Goal: Task Accomplishment & Management: Manage account settings

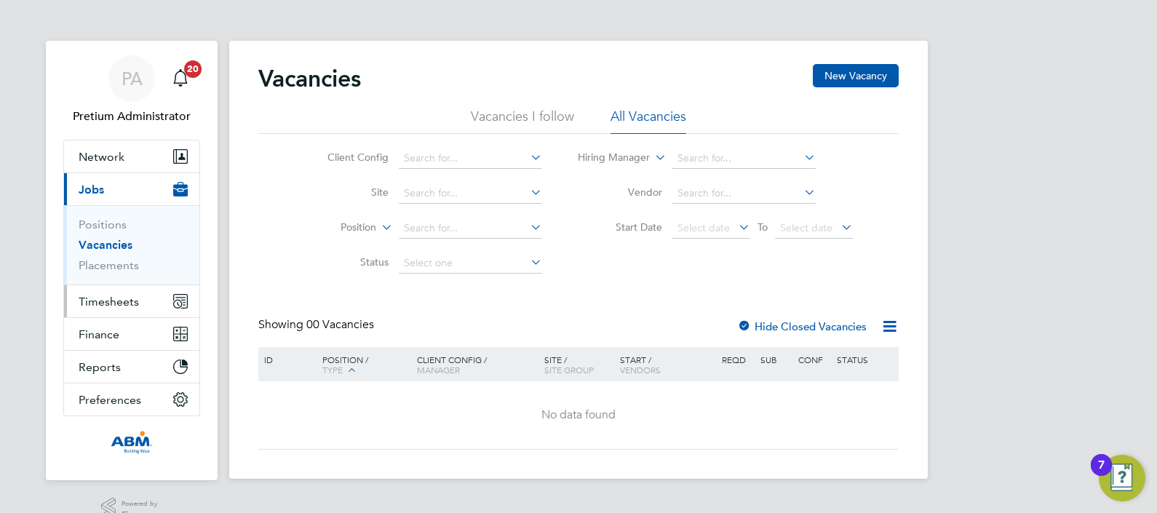
click at [99, 295] on span "Timesheets" at bounding box center [109, 302] width 60 height 14
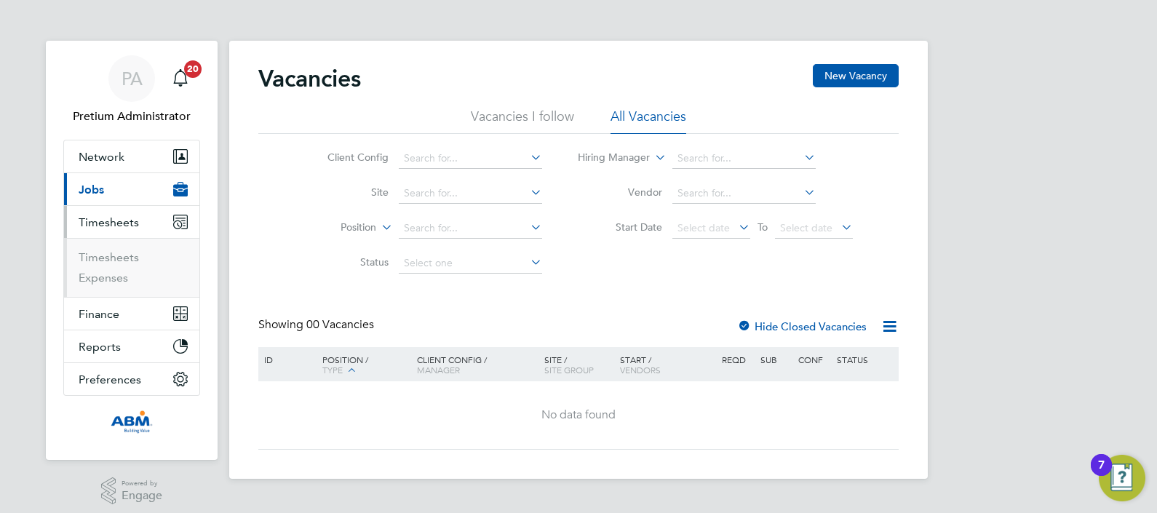
click at [105, 266] on li "Timesheets" at bounding box center [133, 260] width 109 height 20
click at [102, 255] on link "Timesheets" at bounding box center [109, 257] width 60 height 14
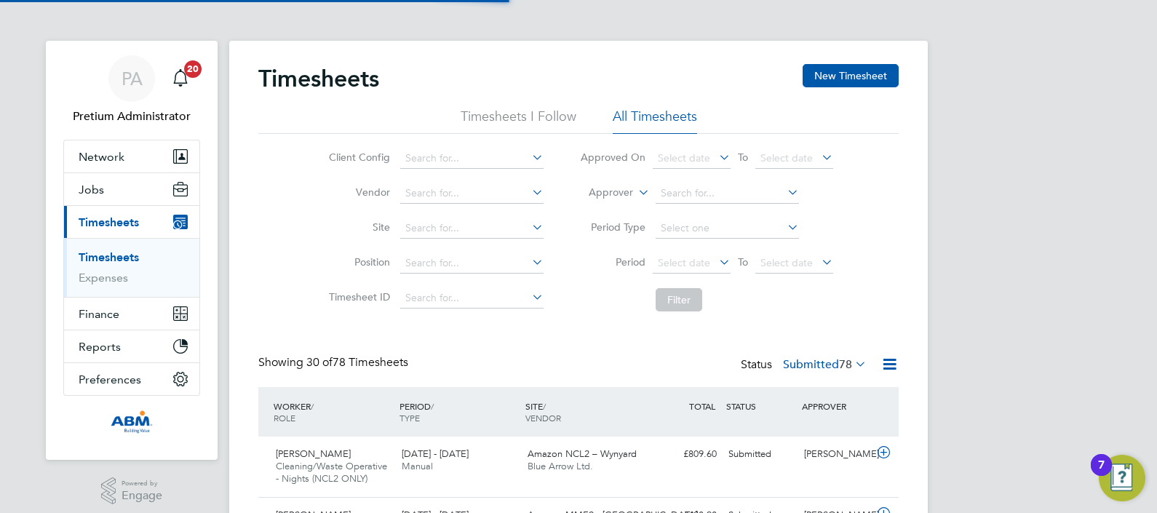
click at [677, 182] on li "Approver" at bounding box center [707, 193] width 290 height 35
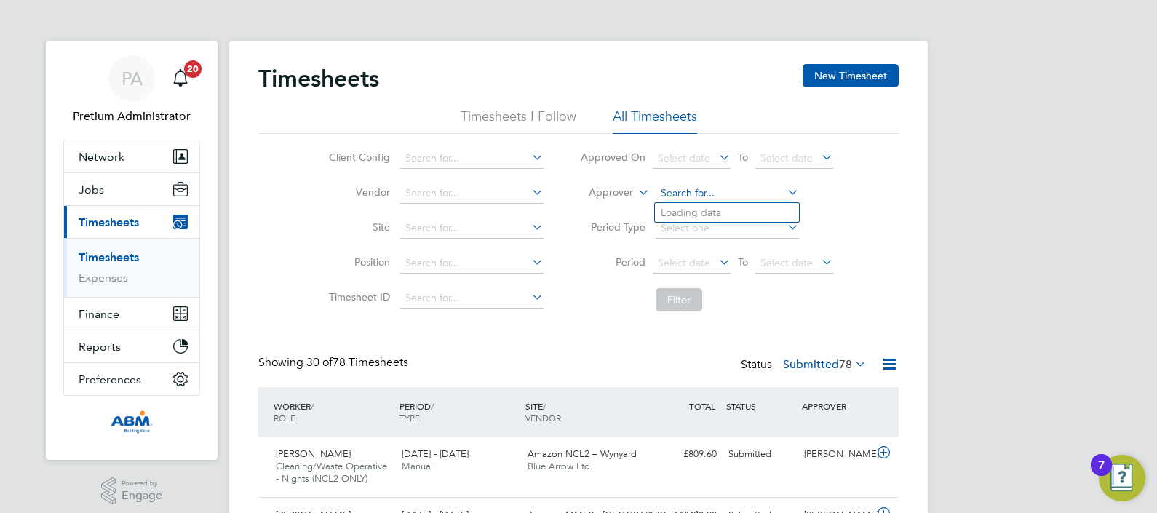
click at [689, 198] on input at bounding box center [726, 193] width 143 height 20
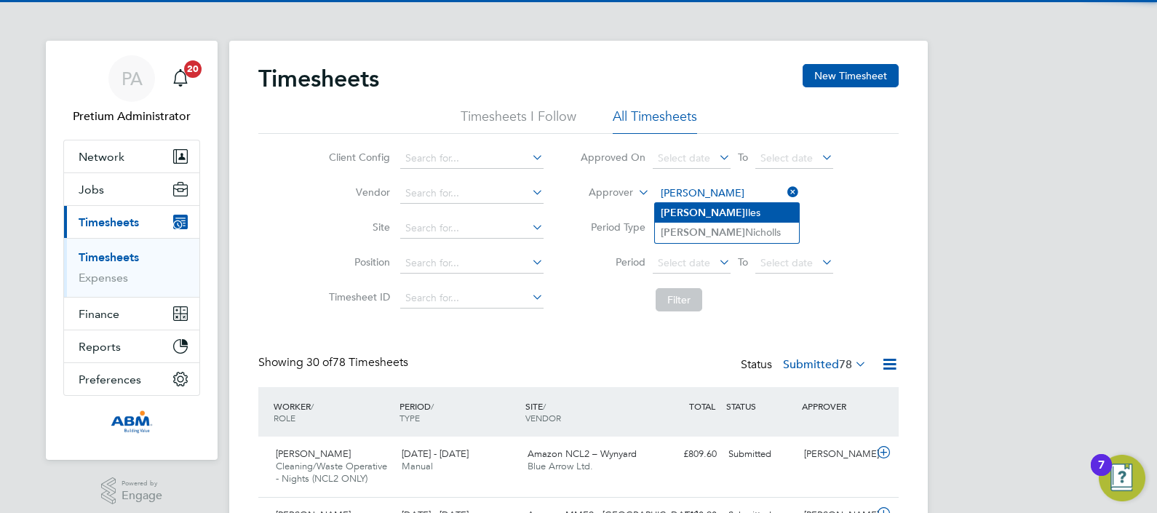
click at [736, 212] on li "Steve Iles" at bounding box center [727, 213] width 144 height 20
type input "Steve Iles"
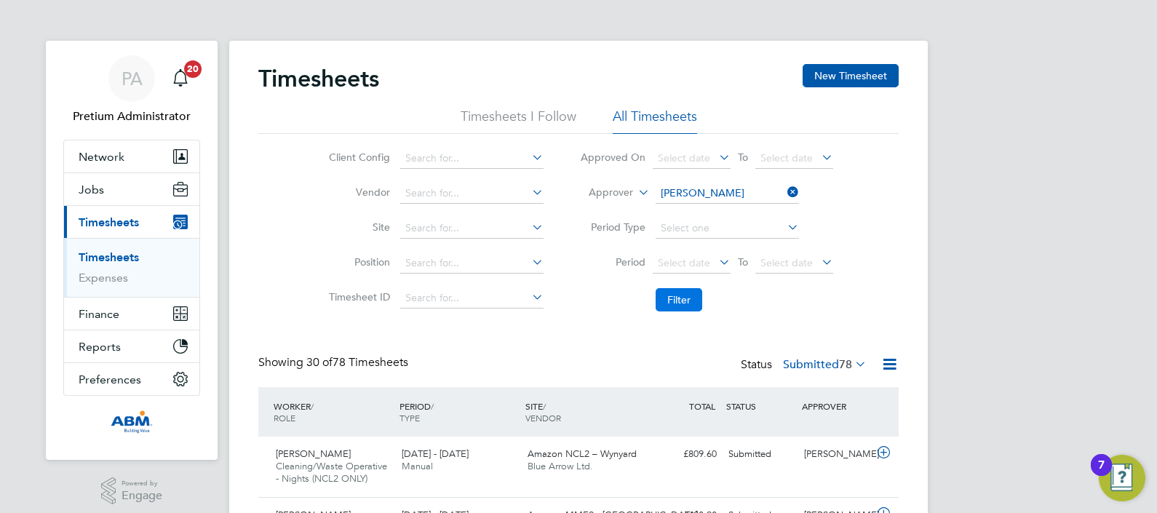
click at [682, 302] on button "Filter" at bounding box center [678, 299] width 47 height 23
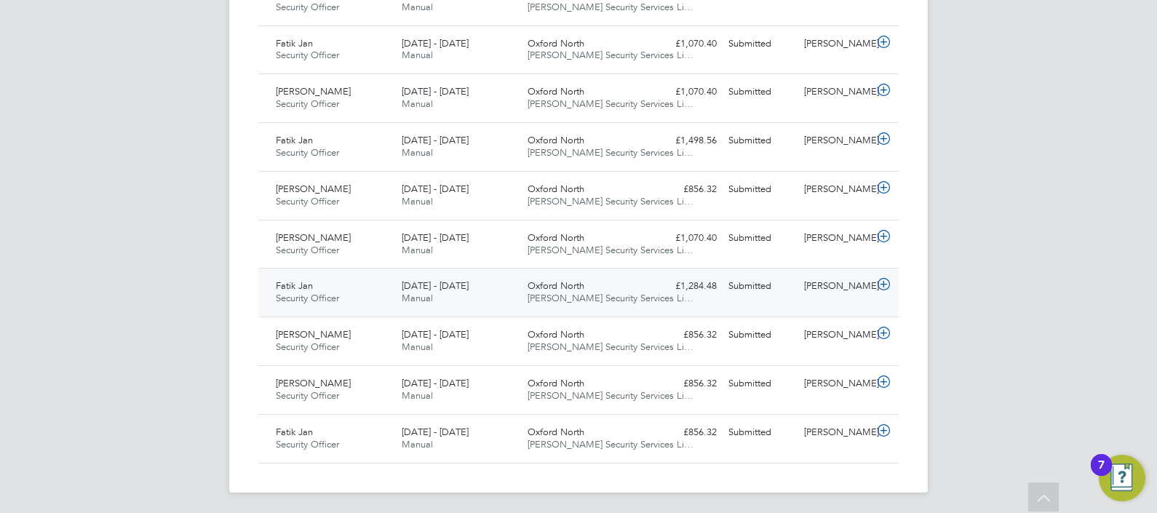
click at [436, 290] on div "5 - 11 Jul 2025 Manual" at bounding box center [459, 292] width 126 height 36
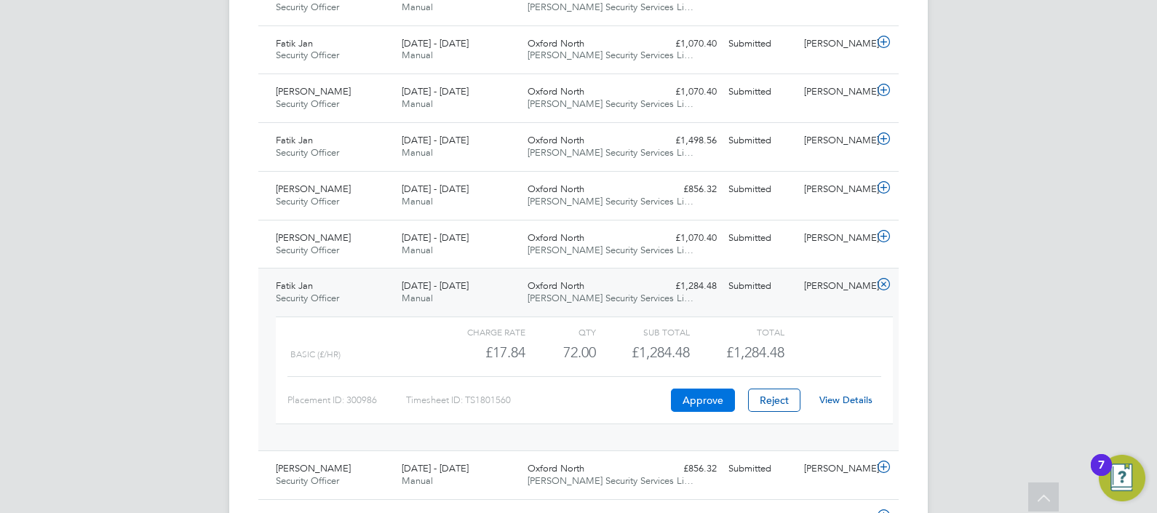
click at [708, 396] on button "Approve" at bounding box center [703, 399] width 64 height 23
click at [507, 287] on div "5 - 11 Jul 2025 Manual" at bounding box center [459, 292] width 126 height 36
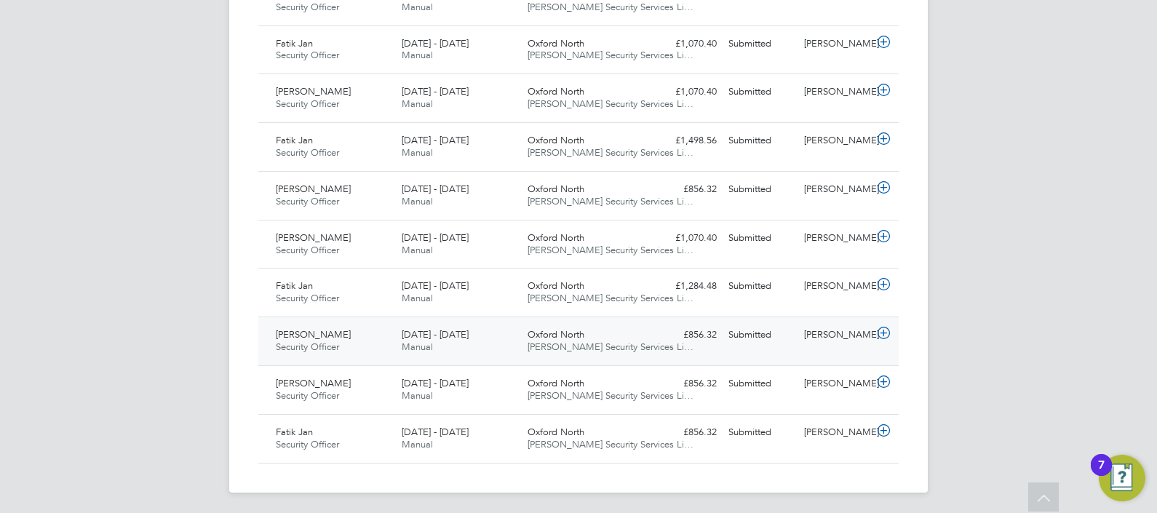
click at [467, 349] on div "28 Jun - 4 Jul 2025 Manual" at bounding box center [459, 341] width 126 height 36
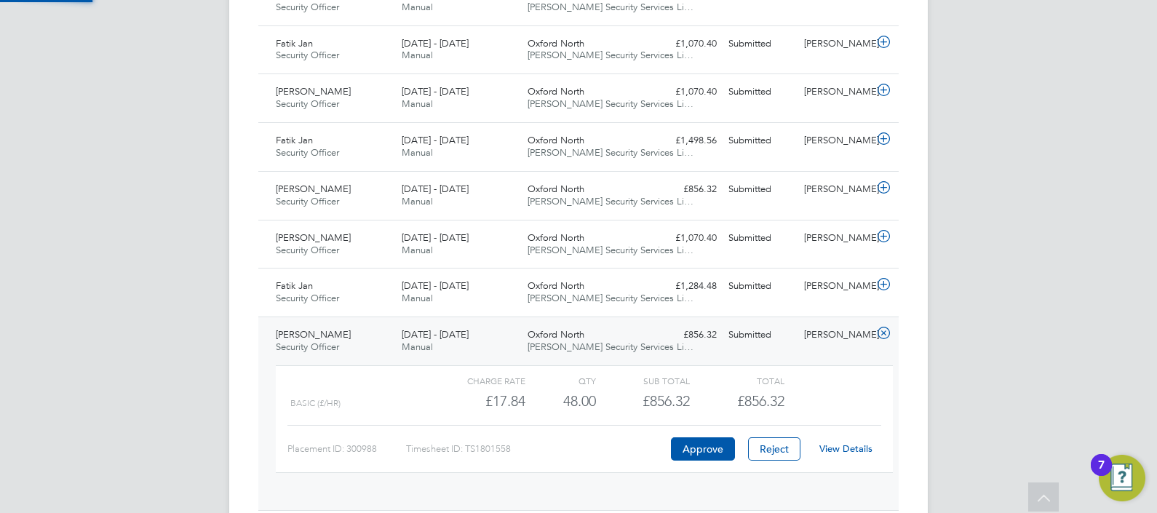
scroll to position [25, 141]
click at [708, 448] on button "Approve" at bounding box center [703, 448] width 64 height 23
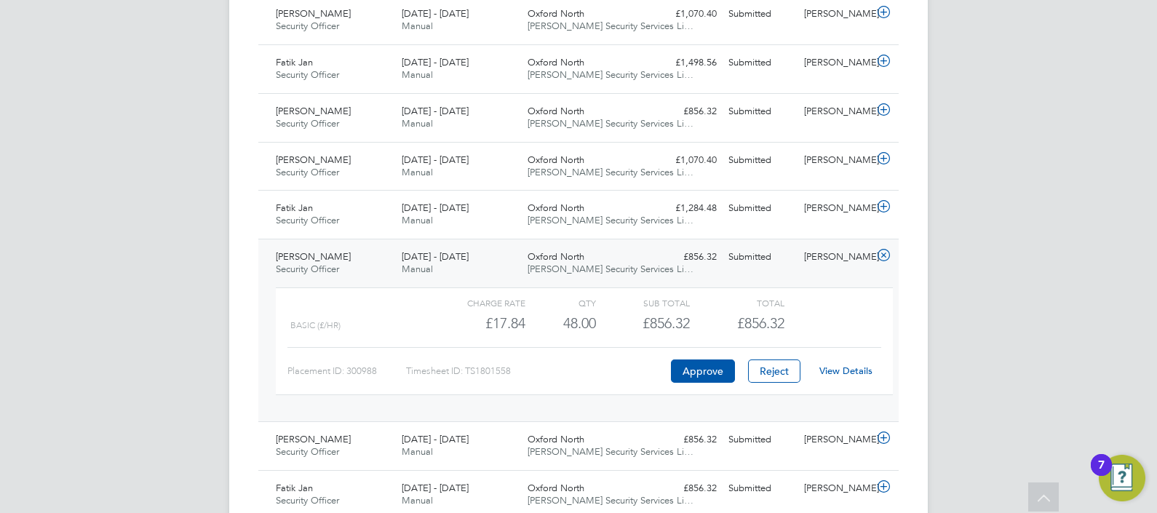
scroll to position [690, 0]
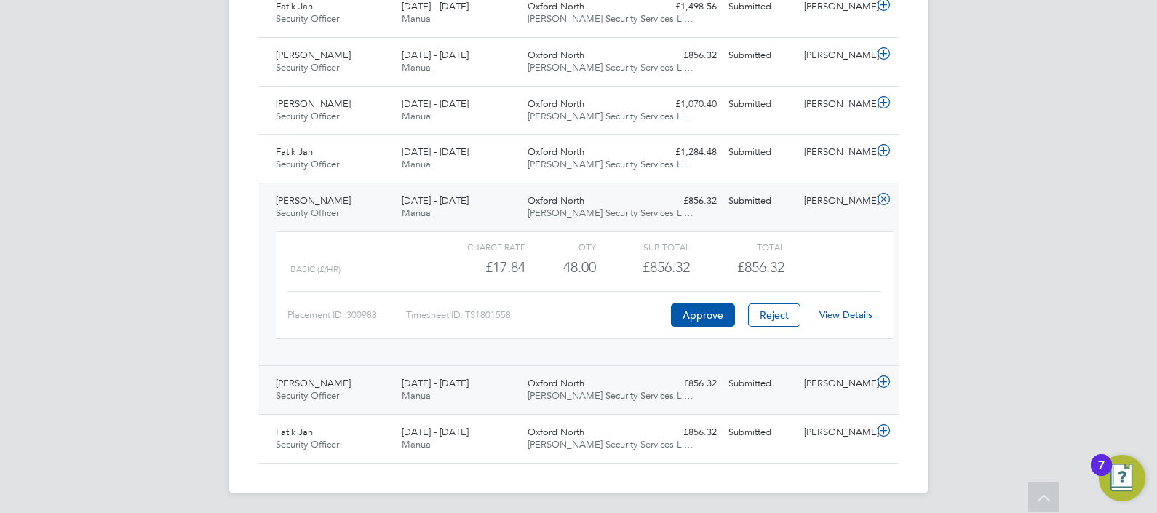
click at [487, 383] on div "28 Jun - 4 Jul 2025 Manual" at bounding box center [459, 390] width 126 height 36
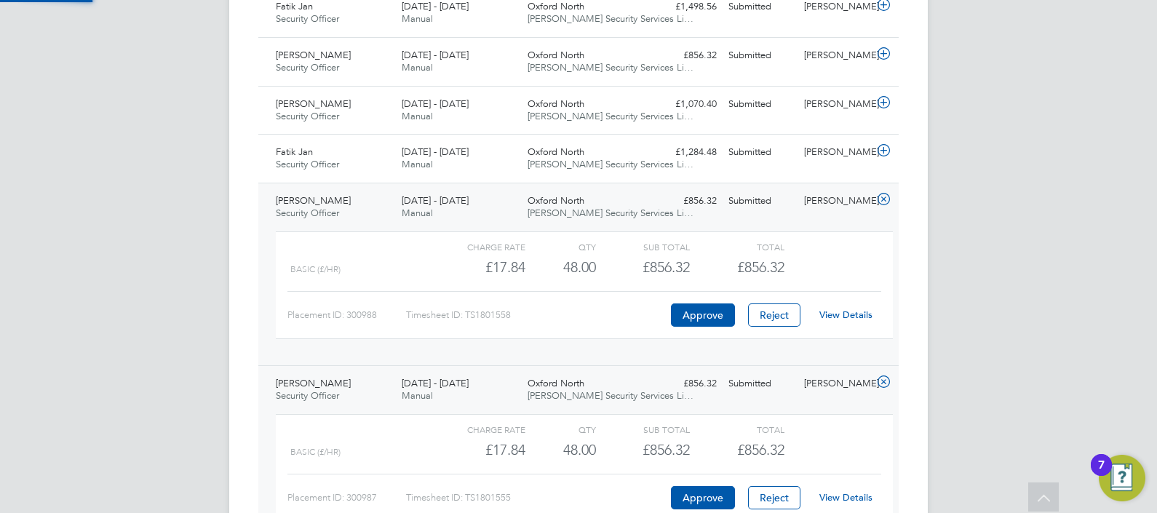
scroll to position [25, 141]
click at [695, 495] on button "Approve" at bounding box center [703, 497] width 64 height 23
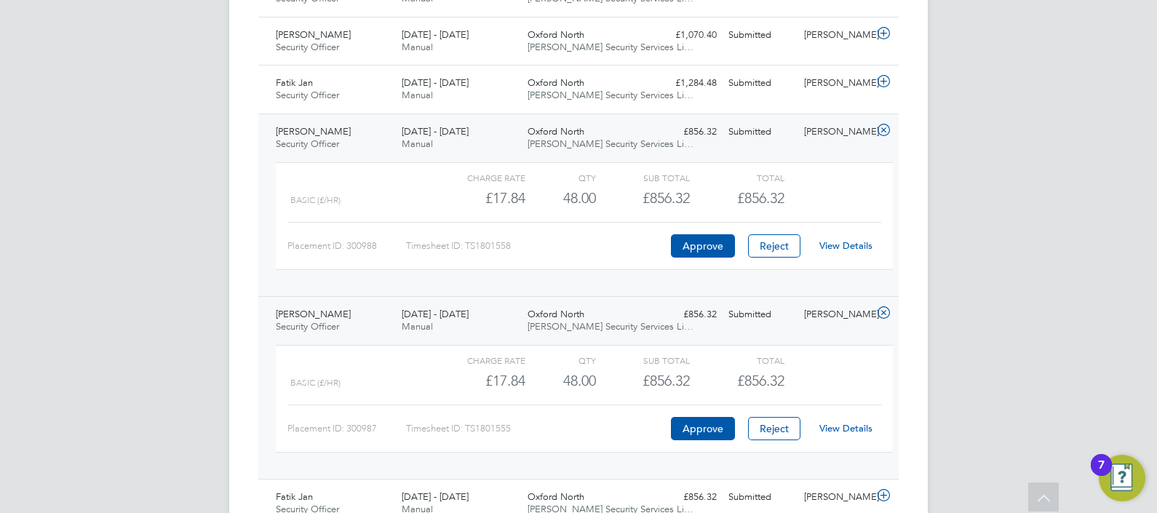
scroll to position [823, 0]
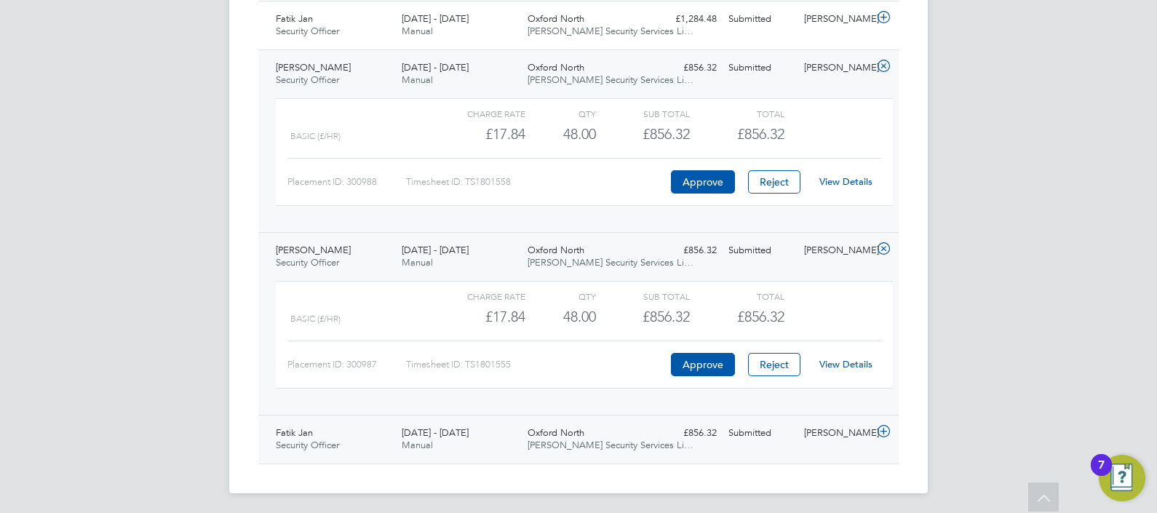
click at [533, 447] on span "[PERSON_NAME] Security Services Li…" at bounding box center [610, 445] width 166 height 12
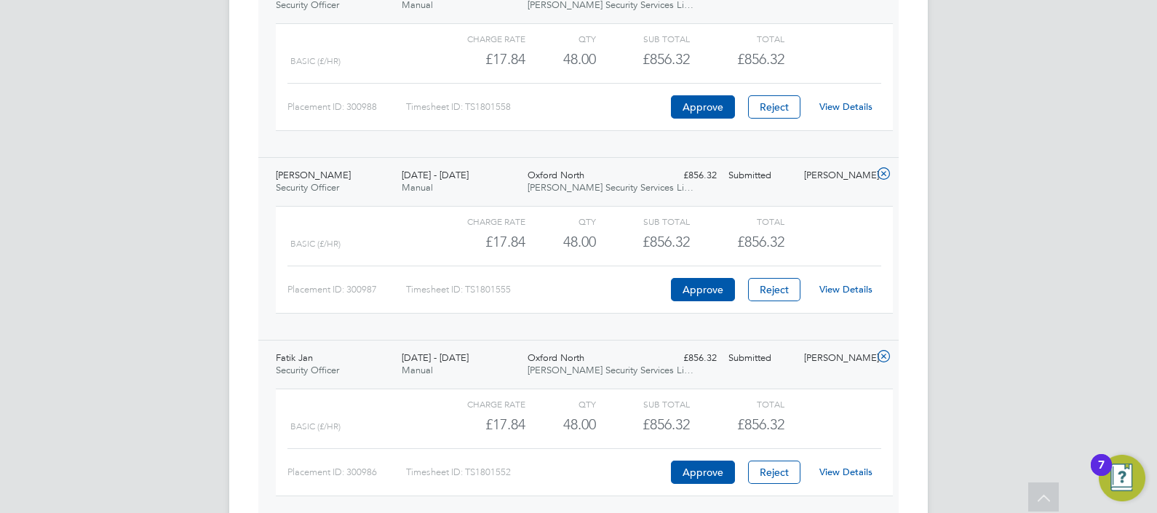
scroll to position [957, 0]
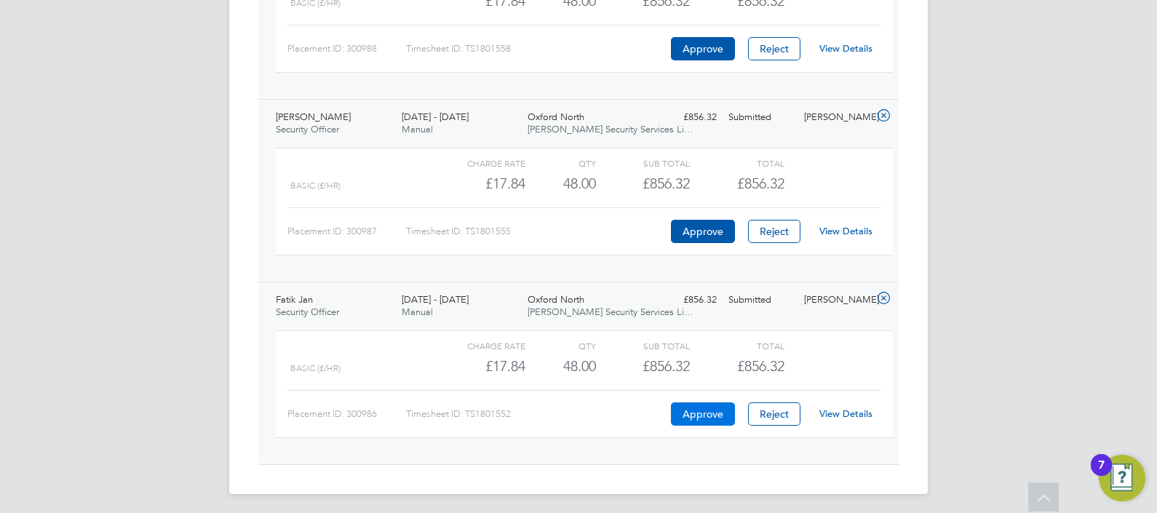
click at [701, 406] on button "Approve" at bounding box center [703, 413] width 64 height 23
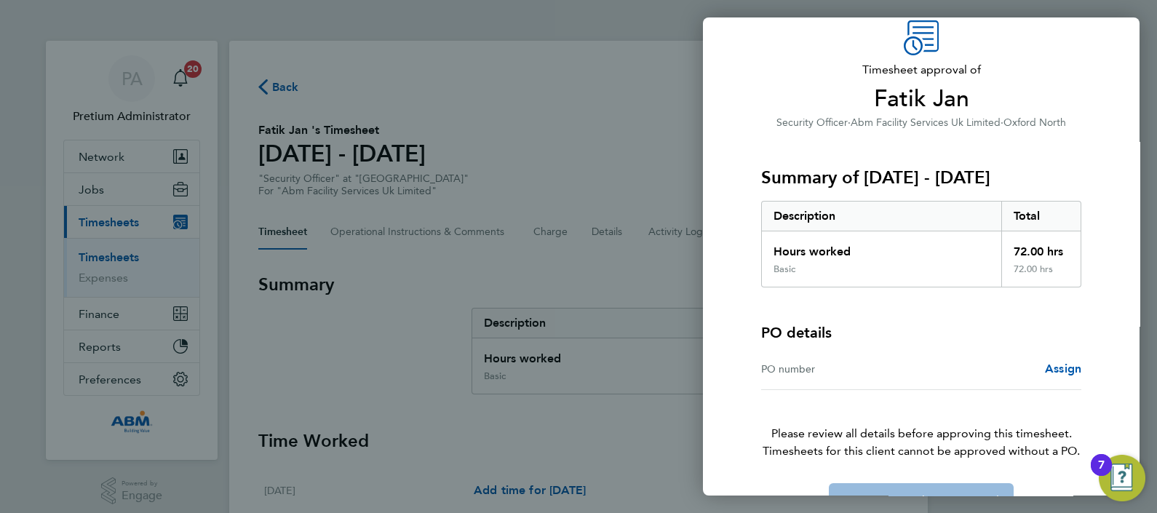
scroll to position [100, 0]
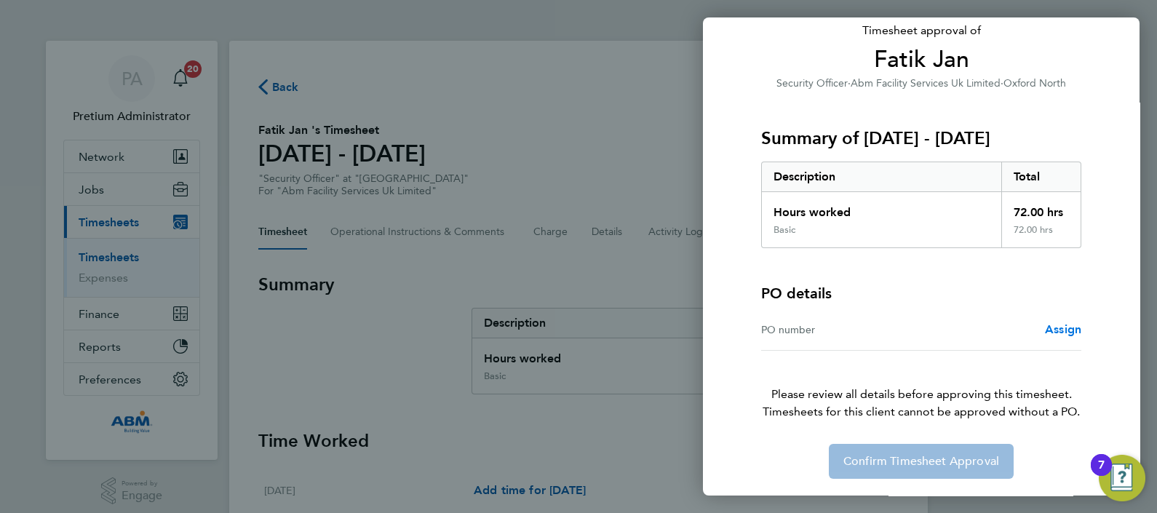
click at [1069, 330] on span "Assign" at bounding box center [1063, 329] width 36 height 14
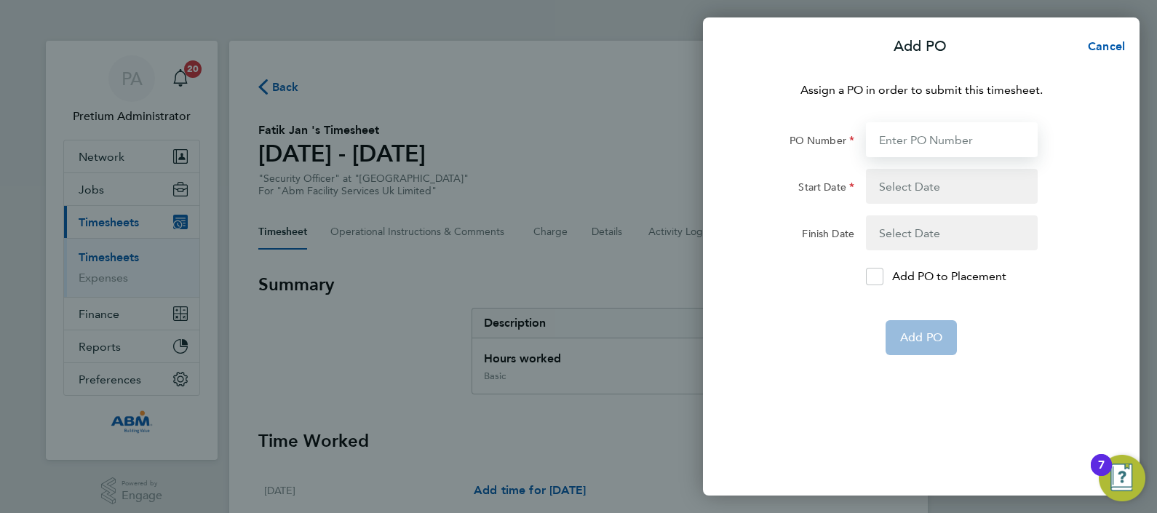
click at [897, 131] on input "PO Number" at bounding box center [952, 139] width 172 height 35
paste input "634364"
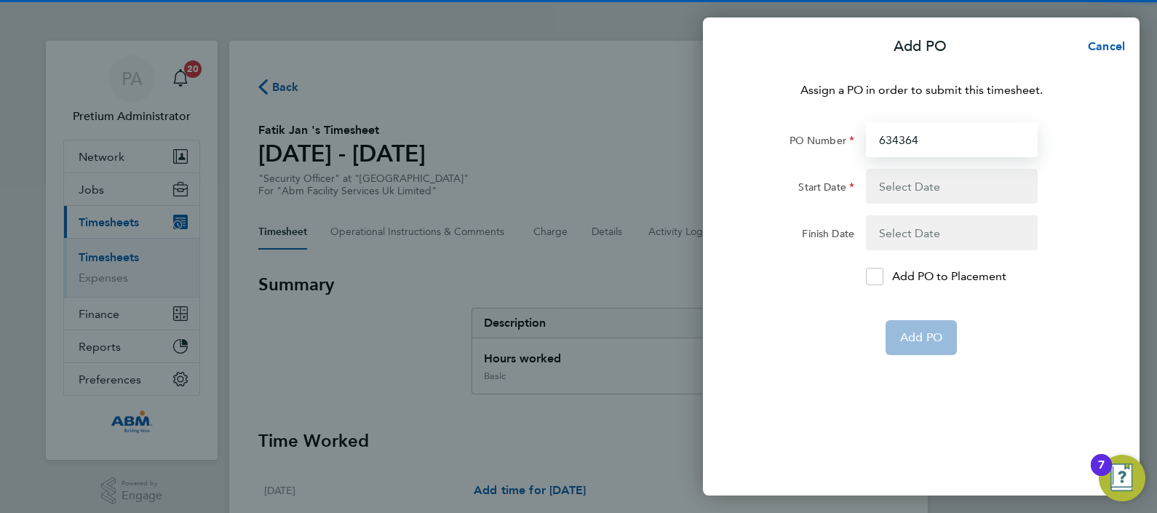
type input "634364"
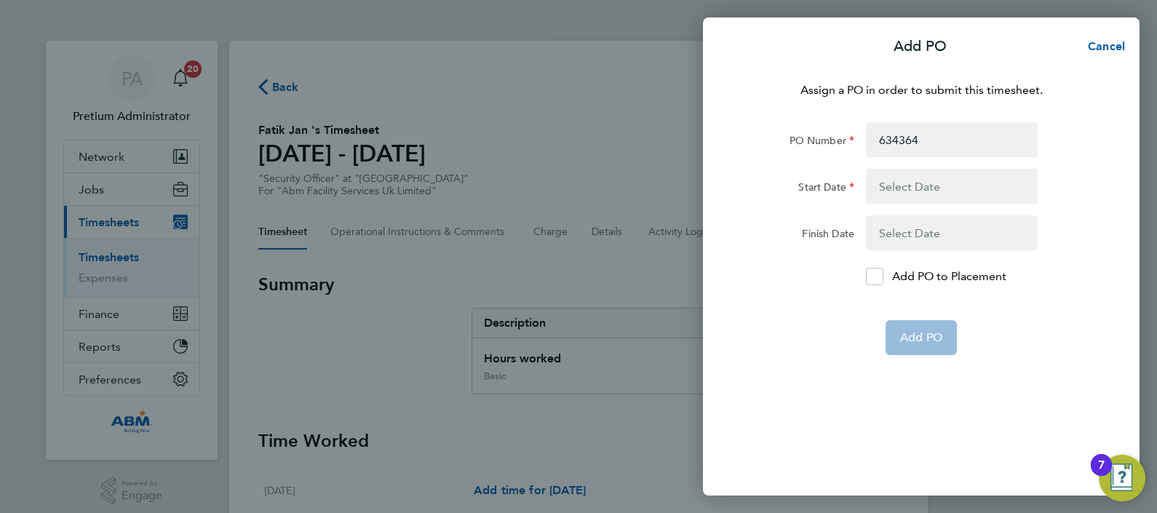
click at [901, 183] on button "button" at bounding box center [952, 186] width 172 height 35
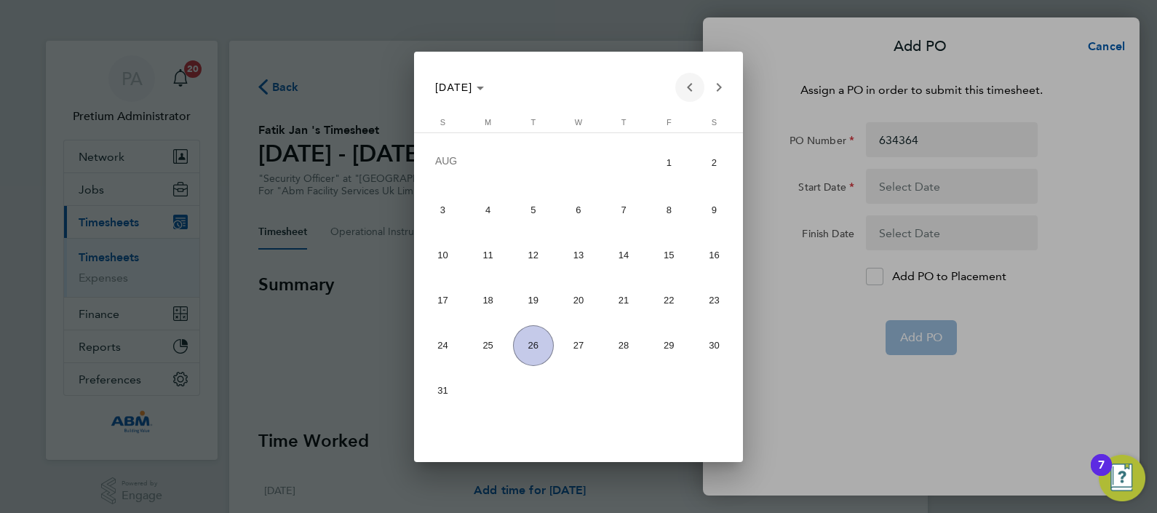
click at [690, 84] on span "Previous month" at bounding box center [689, 87] width 29 height 29
click at [527, 200] on span "1" at bounding box center [533, 205] width 41 height 41
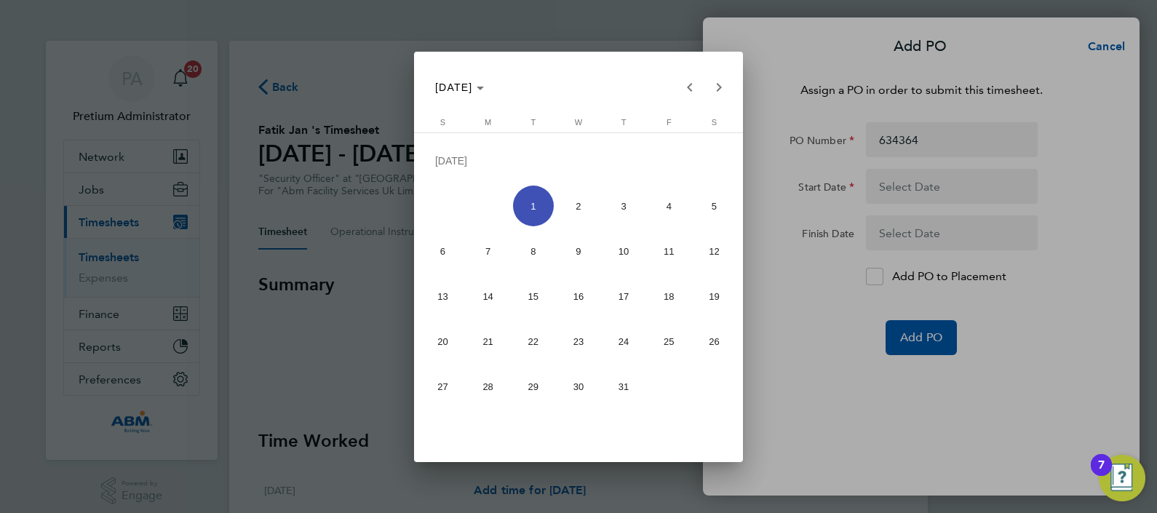
type input "01 Jul 25"
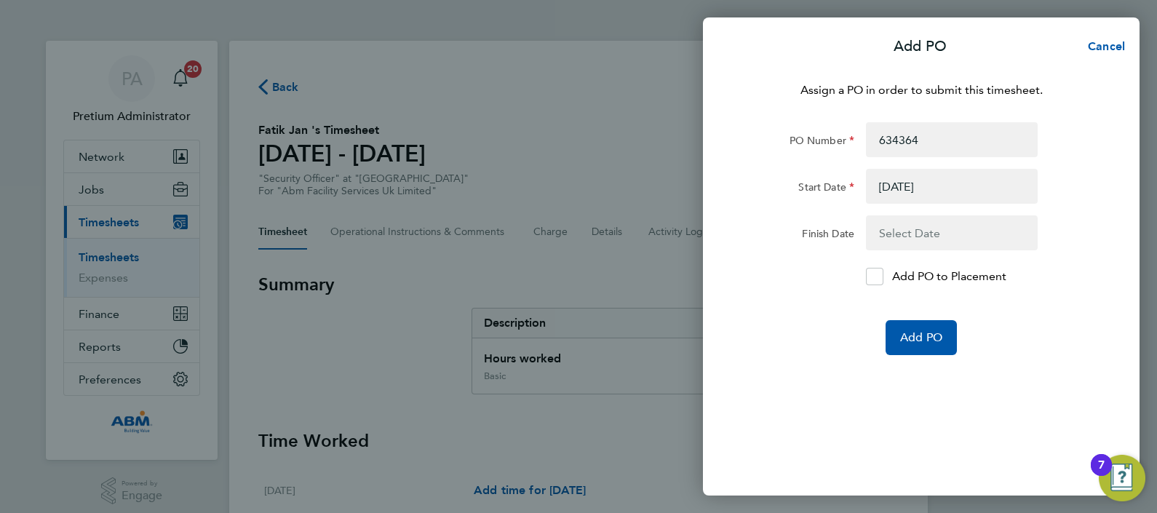
click at [960, 236] on button "button" at bounding box center [952, 232] width 172 height 35
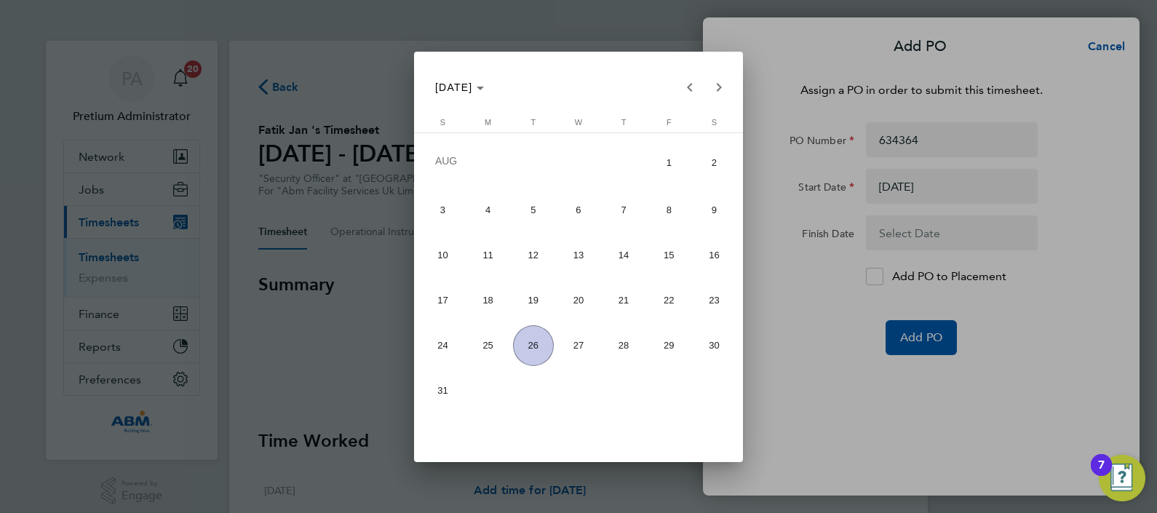
click at [433, 391] on span "31" at bounding box center [443, 390] width 41 height 41
type input "[DATE]"
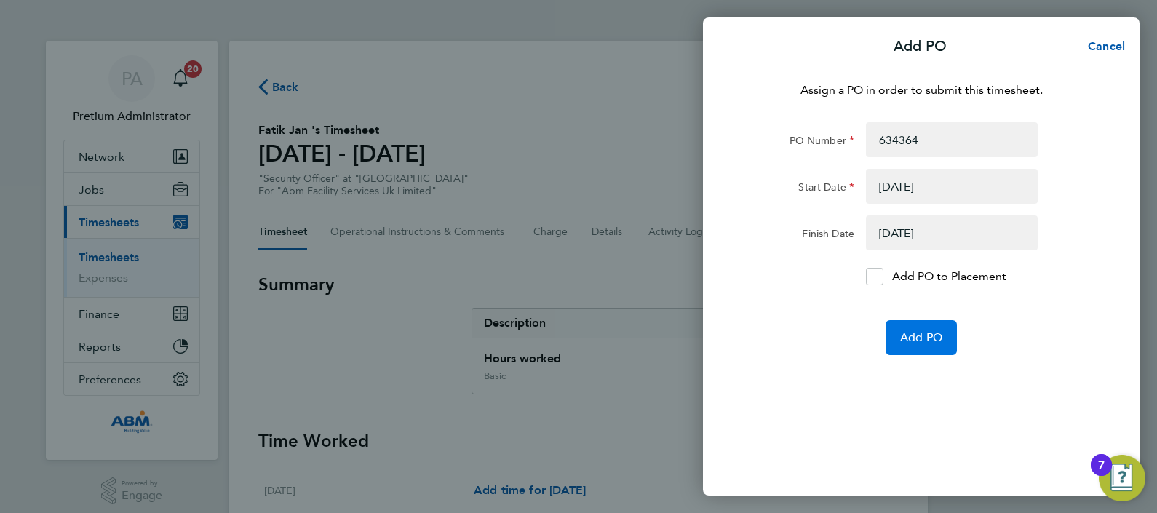
click at [931, 337] on span "Add PO" at bounding box center [921, 337] width 42 height 15
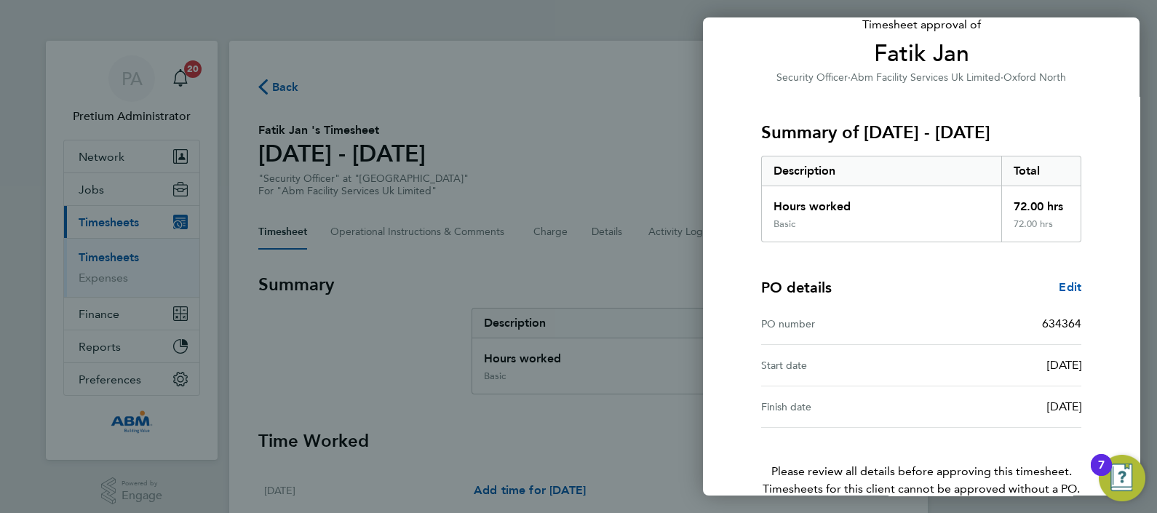
scroll to position [183, 0]
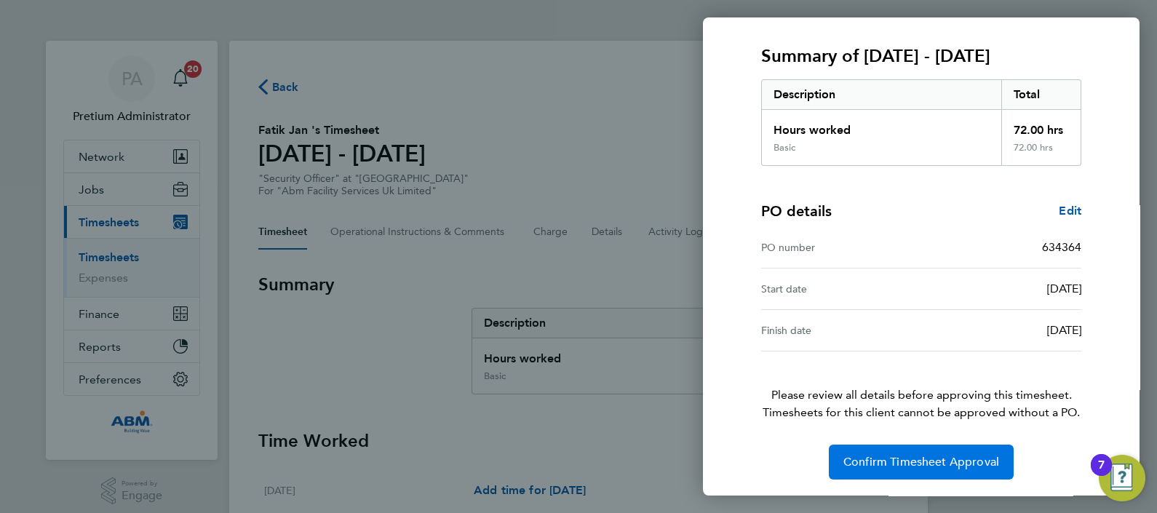
click at [927, 457] on span "Confirm Timesheet Approval" at bounding box center [921, 462] width 156 height 15
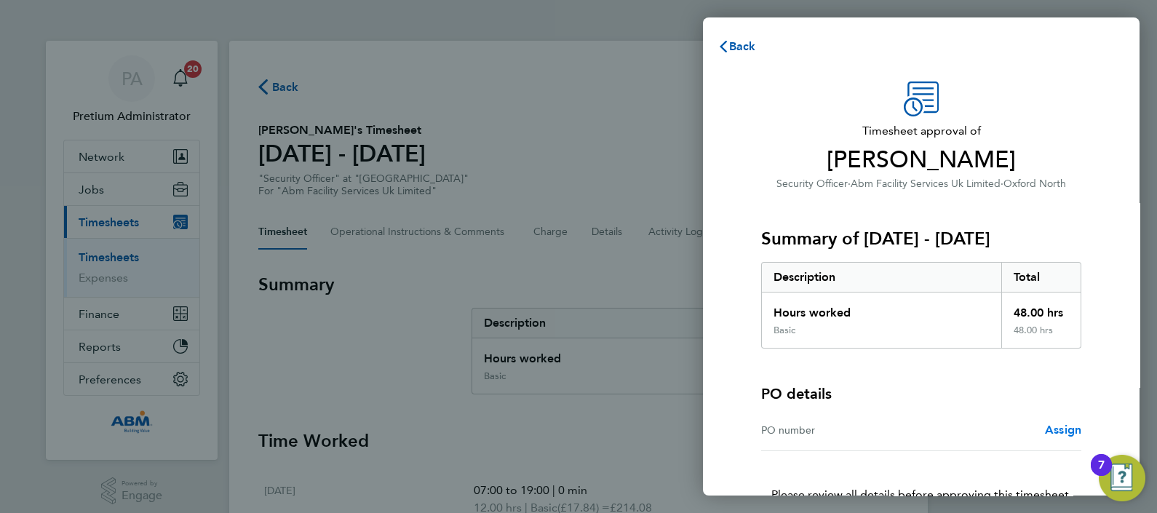
click at [1051, 429] on span "Assign" at bounding box center [1063, 430] width 36 height 14
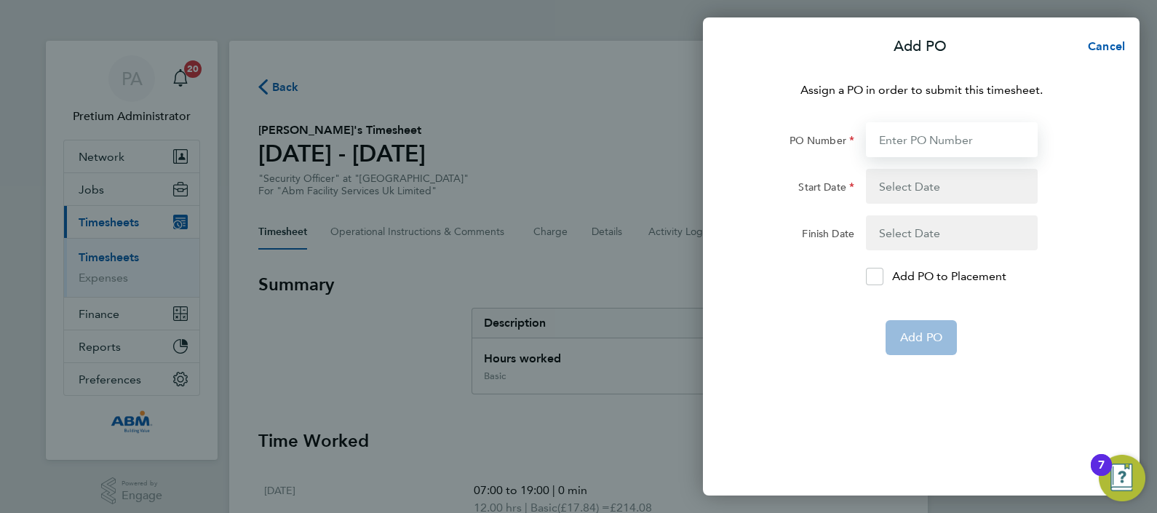
click at [943, 135] on input "PO Number" at bounding box center [952, 139] width 172 height 35
paste input "634364"
type input "634364"
type input "01 Jul 25"
type input "[DATE]"
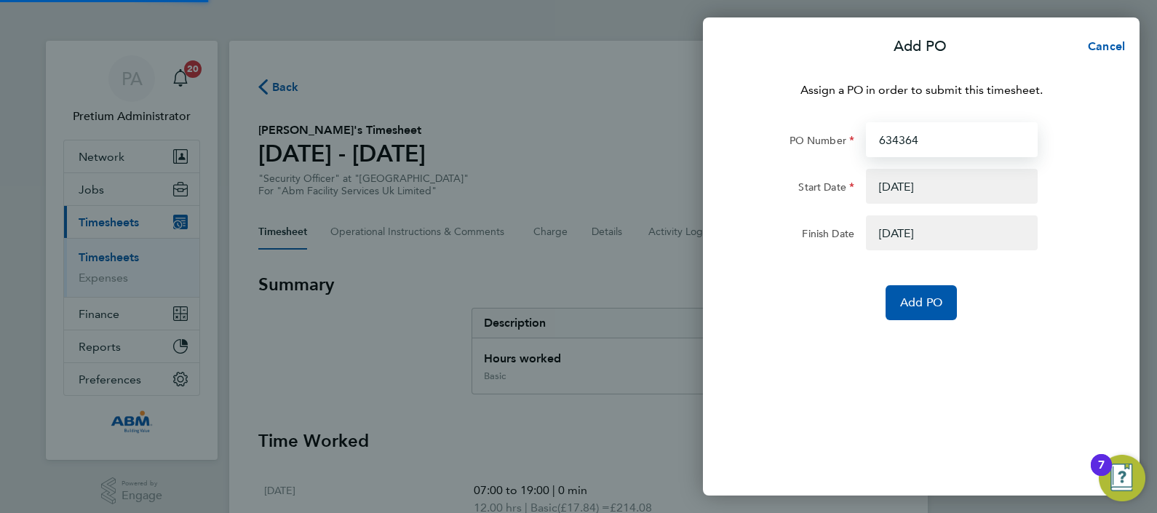
type input "634364"
click at [935, 189] on button "button" at bounding box center [952, 186] width 172 height 35
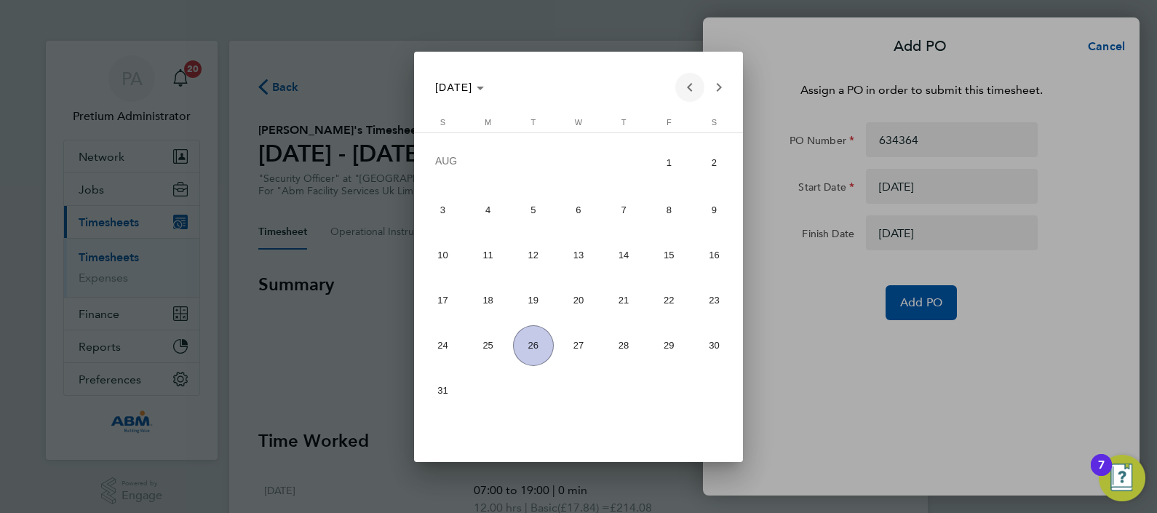
click at [687, 89] on span "Previous month" at bounding box center [689, 87] width 29 height 29
click at [696, 343] on span "28" at bounding box center [713, 342] width 41 height 41
type input "[DATE]"
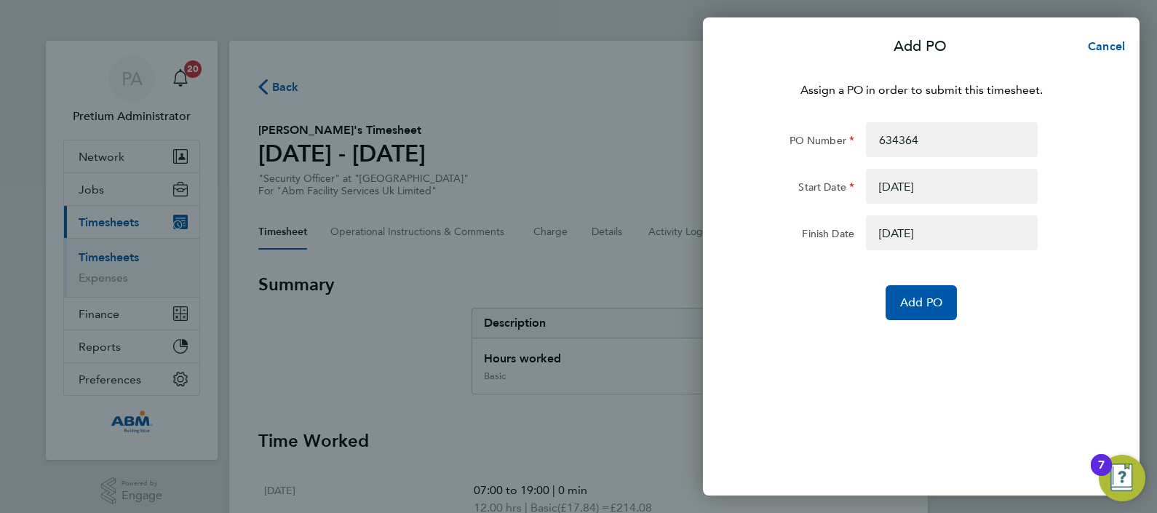
click at [919, 239] on button "button" at bounding box center [952, 232] width 172 height 35
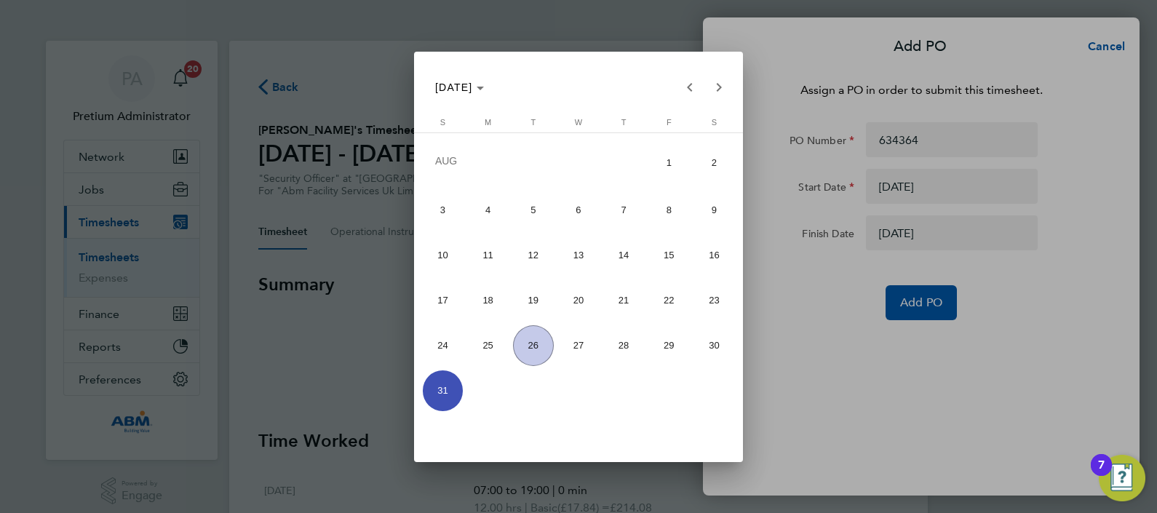
click at [930, 306] on div at bounding box center [578, 256] width 1157 height 513
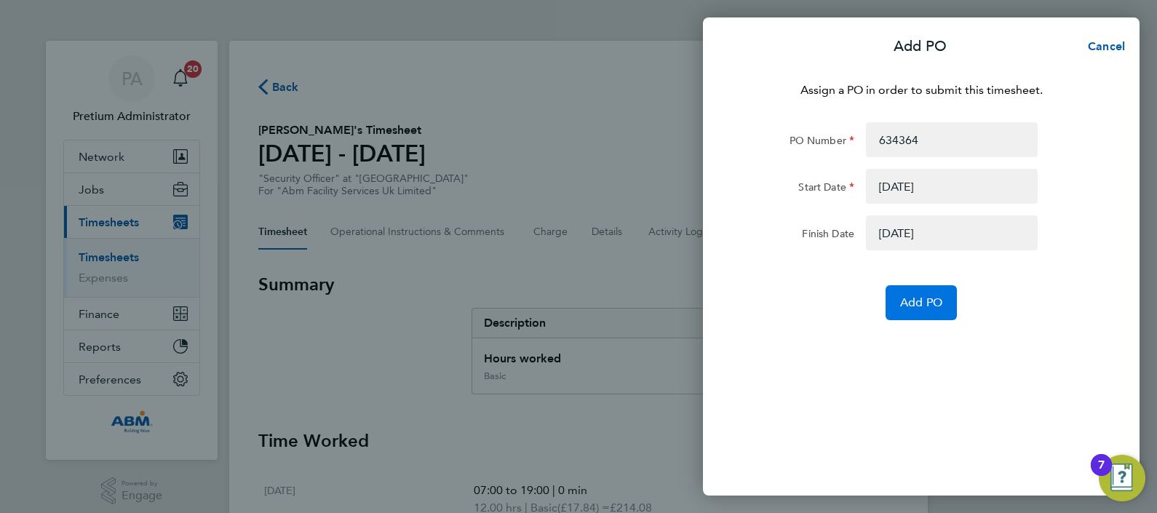
click at [938, 306] on span "Add PO" at bounding box center [921, 302] width 42 height 15
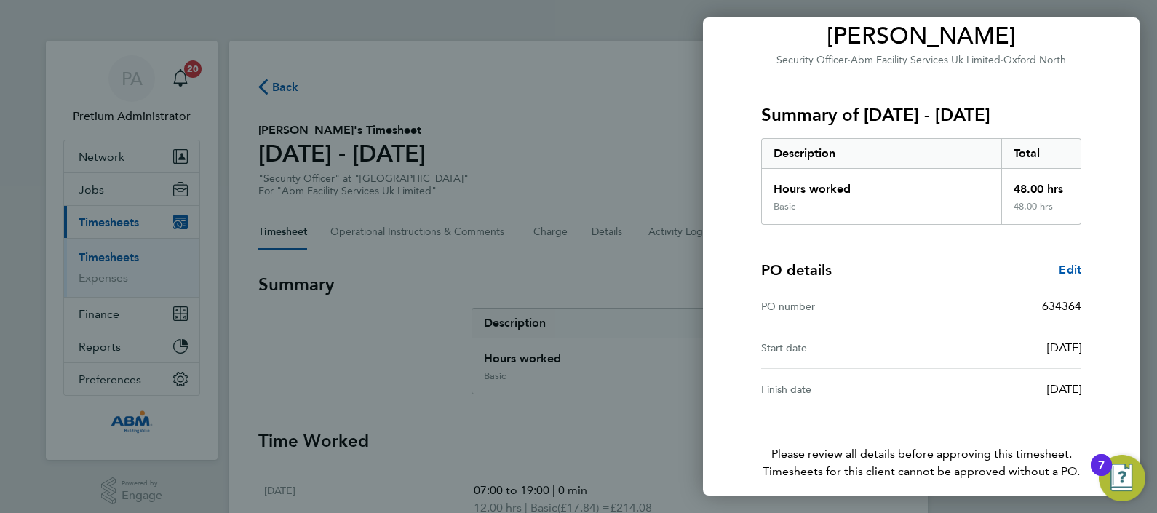
scroll to position [183, 0]
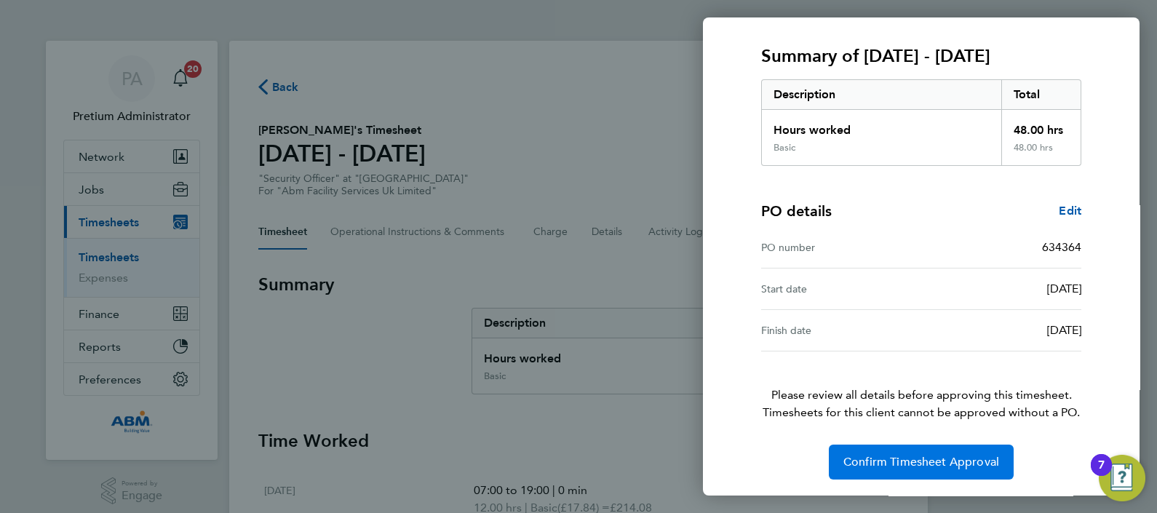
click at [920, 463] on span "Confirm Timesheet Approval" at bounding box center [921, 462] width 156 height 15
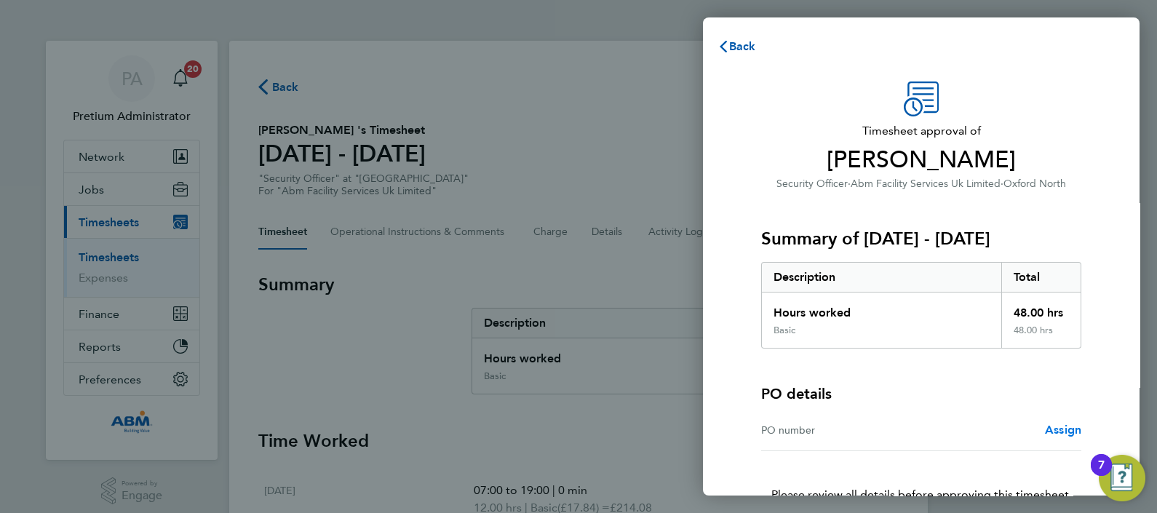
click at [1056, 429] on span "Assign" at bounding box center [1063, 430] width 36 height 14
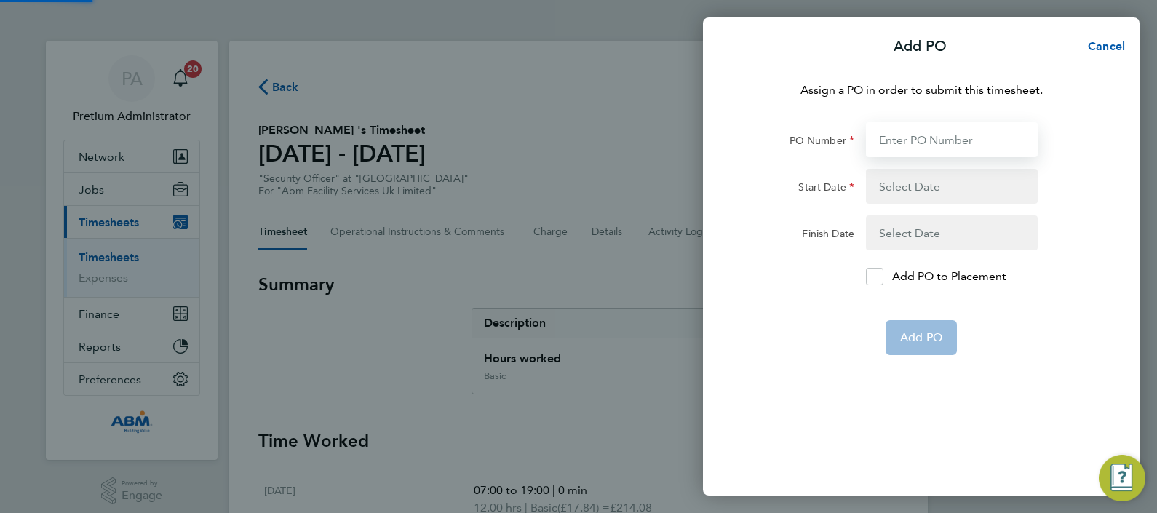
click at [915, 131] on input "PO Number" at bounding box center [952, 139] width 172 height 35
paste input "634364"
type input "634364"
type input "[DATE]"
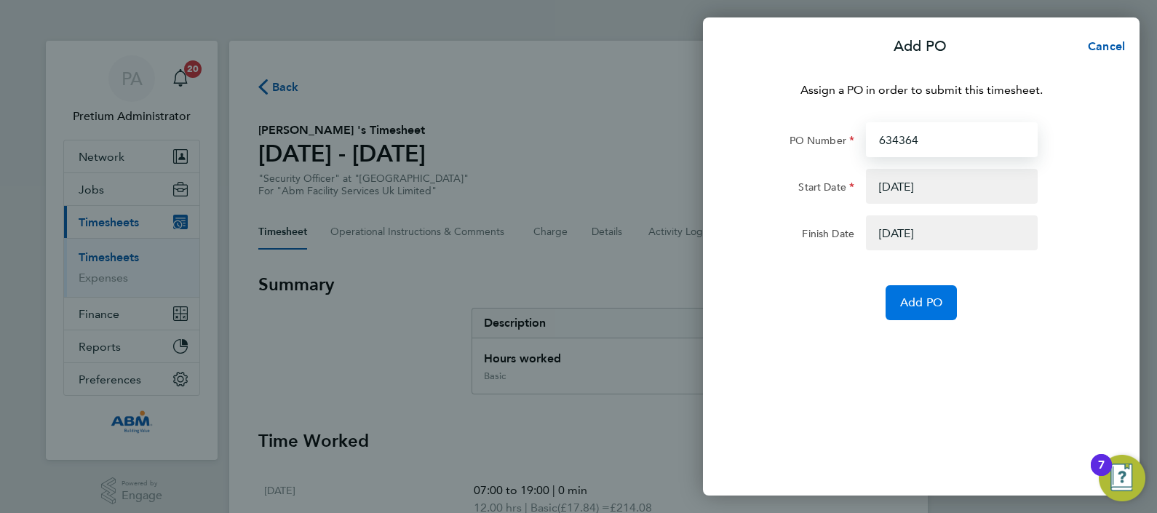
type input "634364"
click at [922, 305] on span "Add PO" at bounding box center [921, 302] width 42 height 15
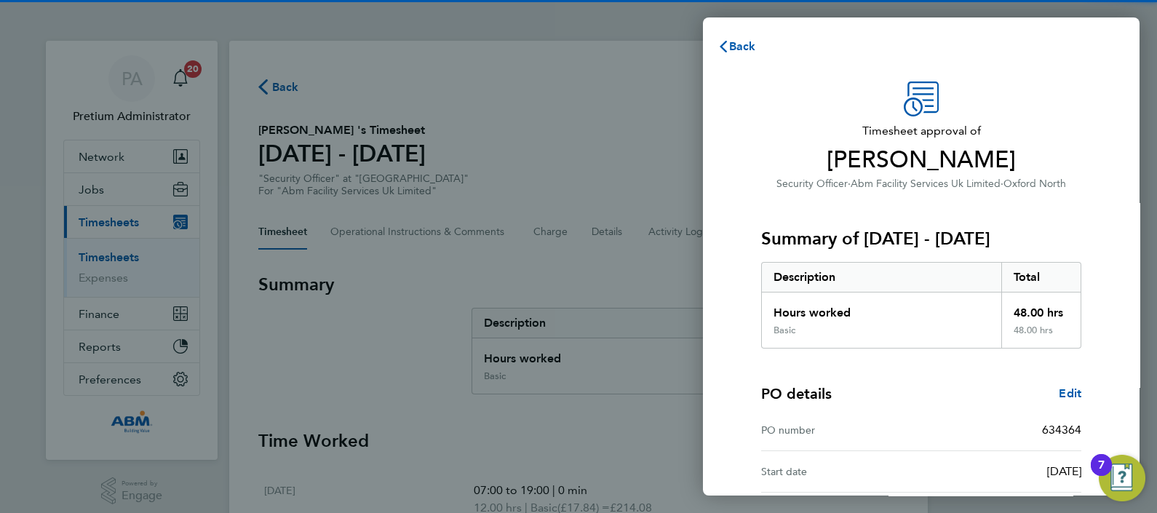
scroll to position [183, 0]
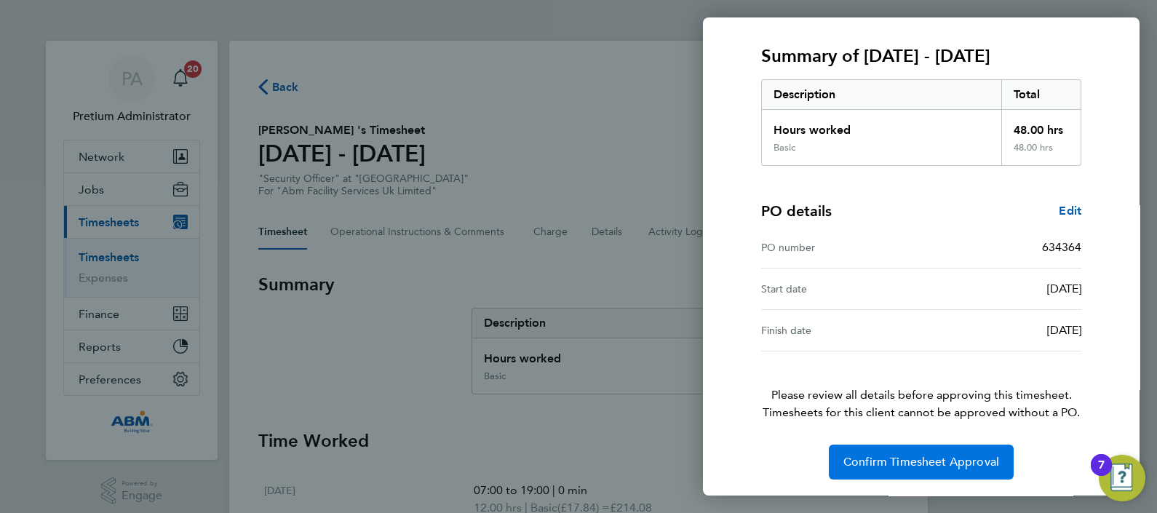
click at [942, 465] on span "Confirm Timesheet Approval" at bounding box center [921, 462] width 156 height 15
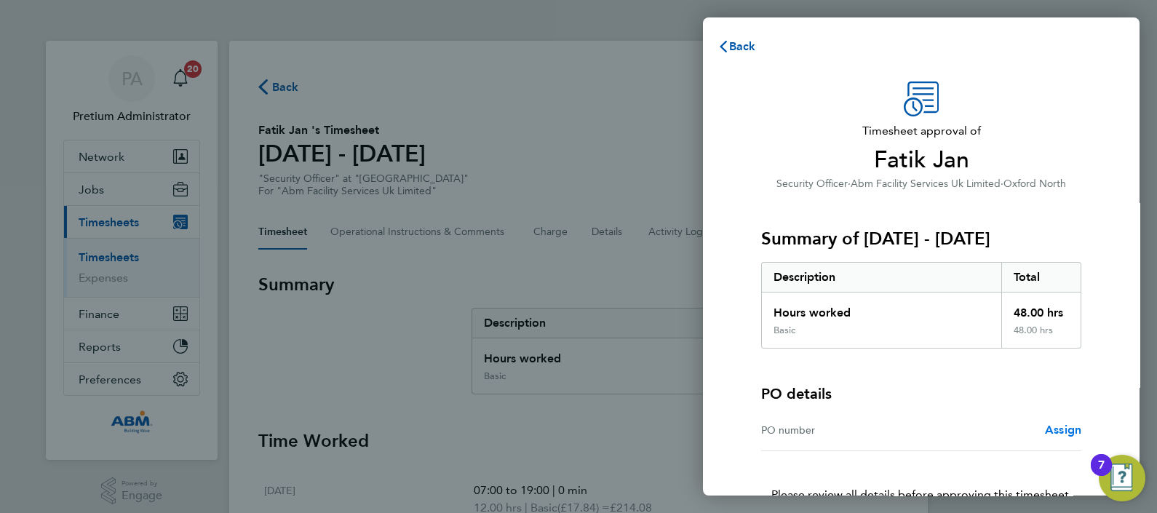
click at [1055, 427] on span "Assign" at bounding box center [1063, 430] width 36 height 14
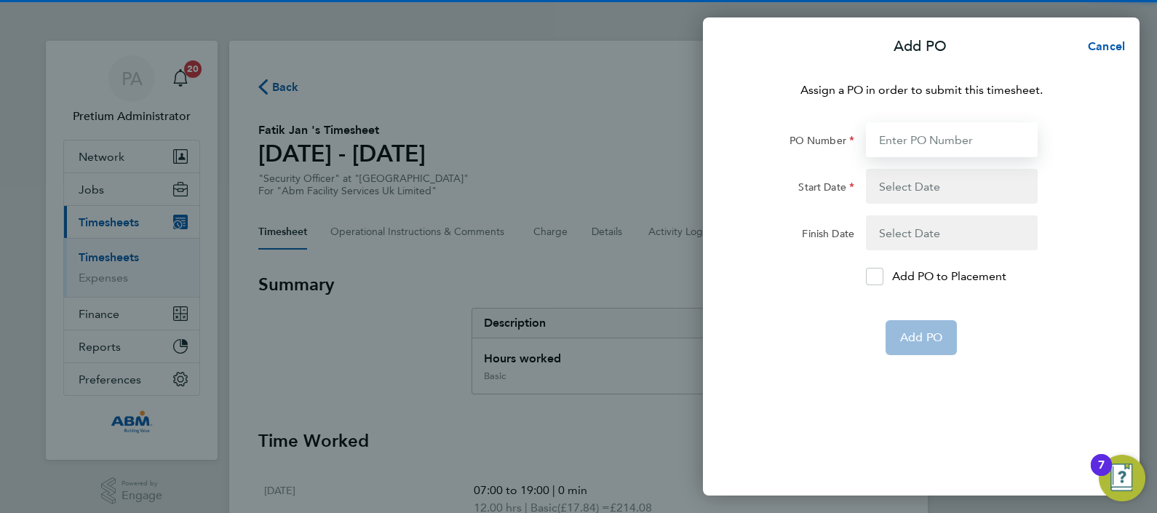
click at [929, 132] on input "PO Number" at bounding box center [952, 139] width 172 height 35
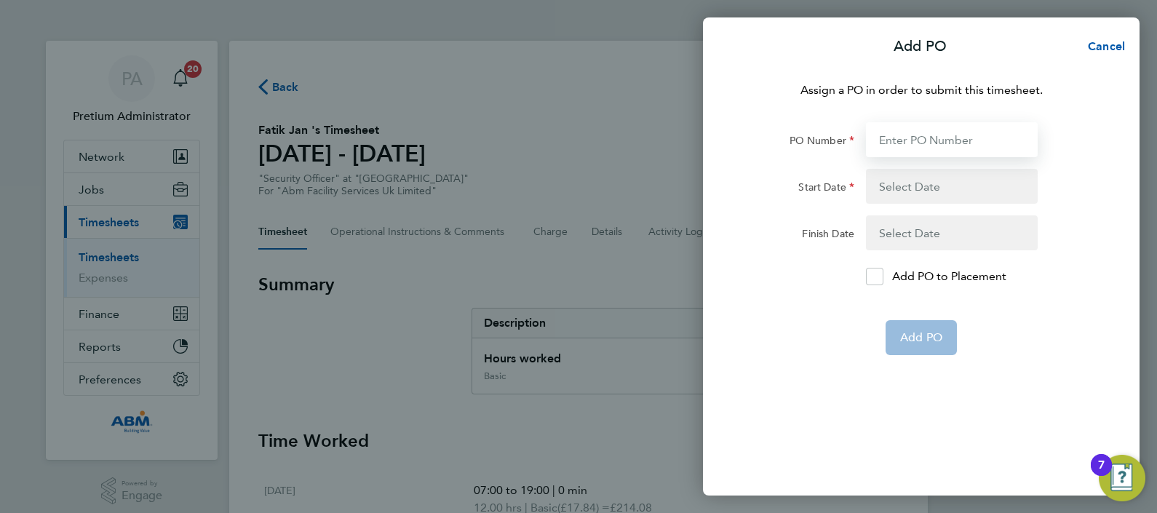
paste input "634364"
type input "634364"
type input "[DATE]"
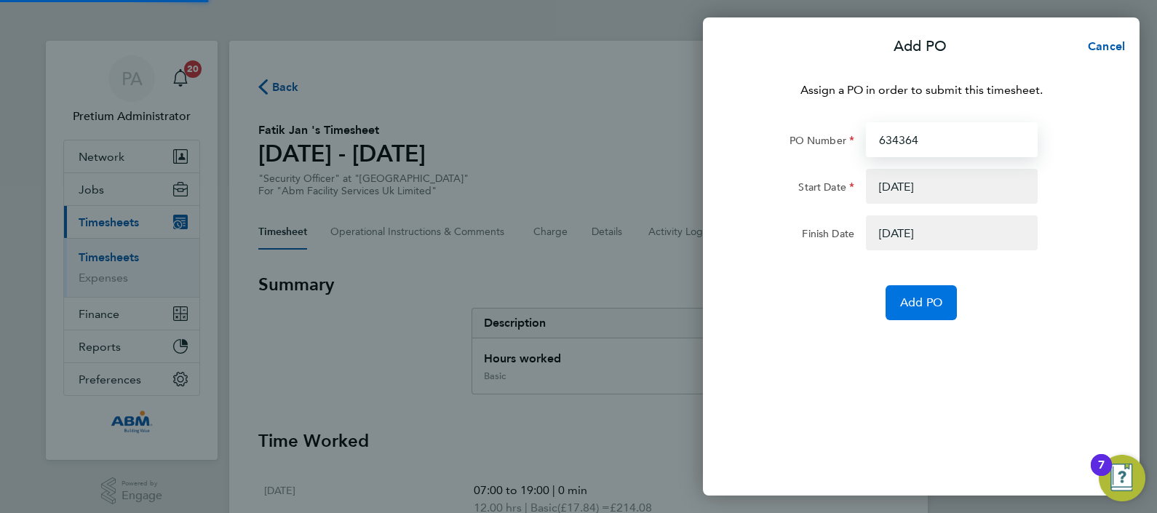
type input "634364"
click at [901, 310] on button "Add PO" at bounding box center [920, 302] width 71 height 35
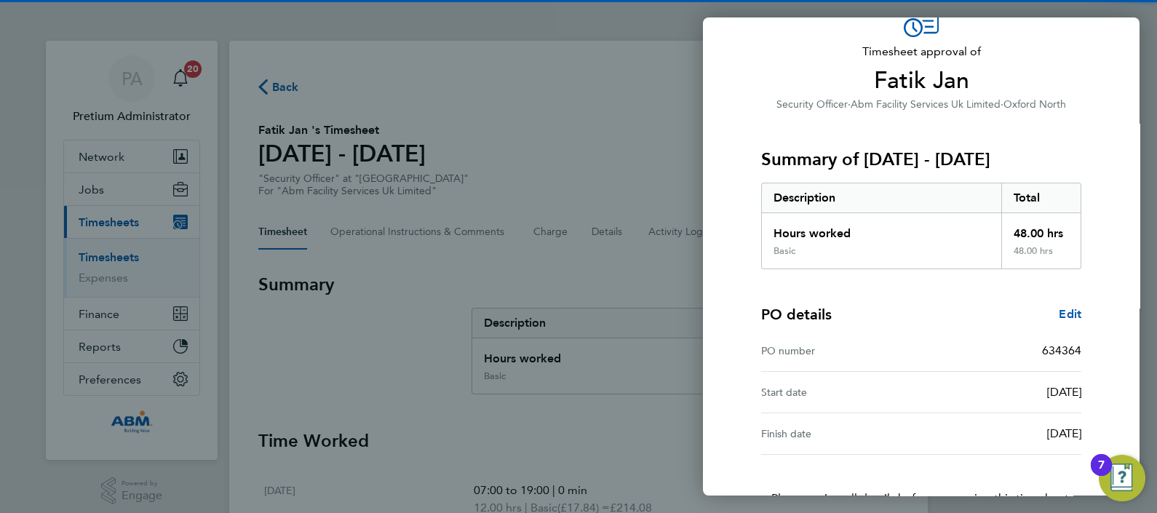
scroll to position [183, 0]
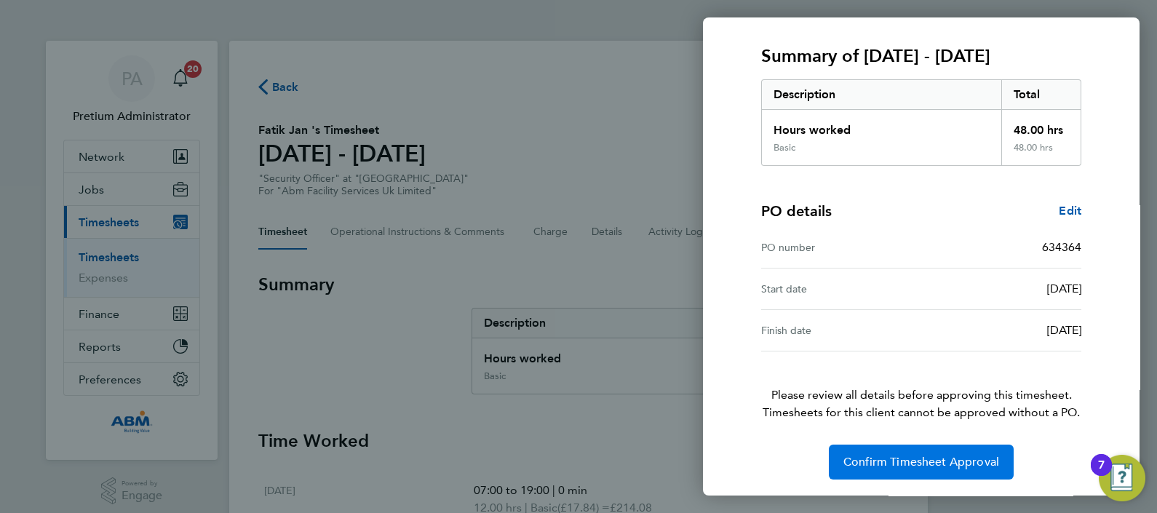
click at [960, 458] on span "Confirm Timesheet Approval" at bounding box center [921, 462] width 156 height 15
